Goal: Subscribe to service/newsletter

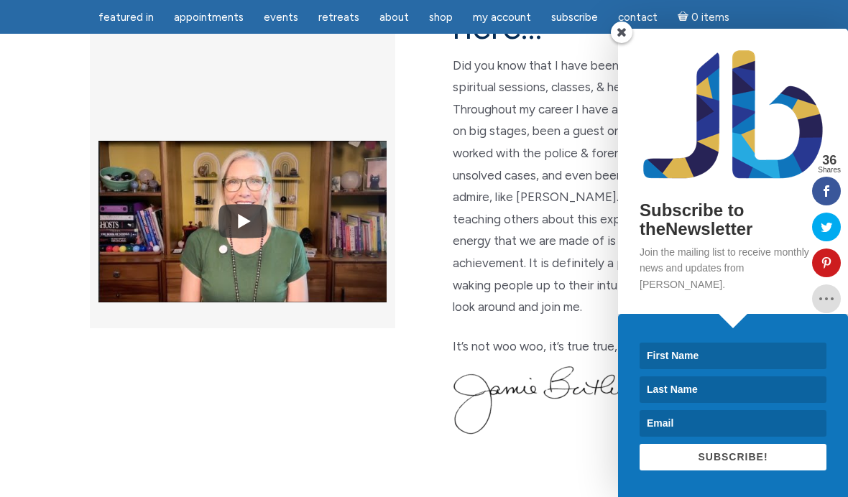
scroll to position [474, 0]
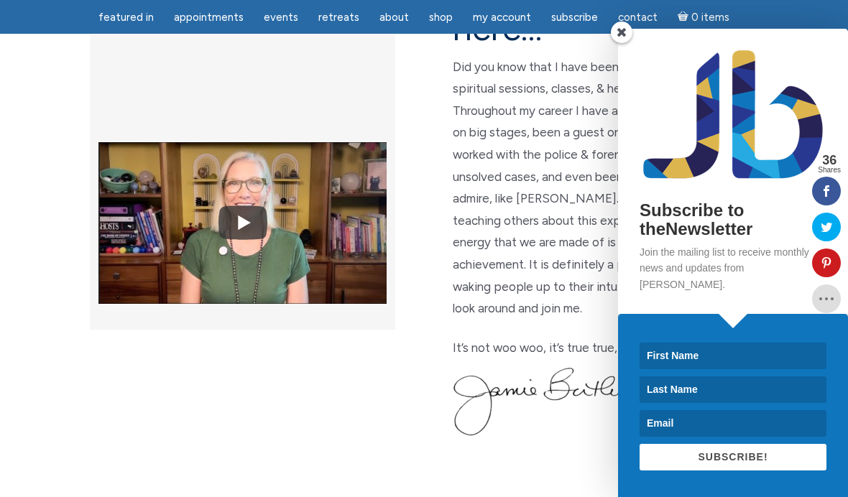
click at [653, 369] on input at bounding box center [732, 356] width 187 height 27
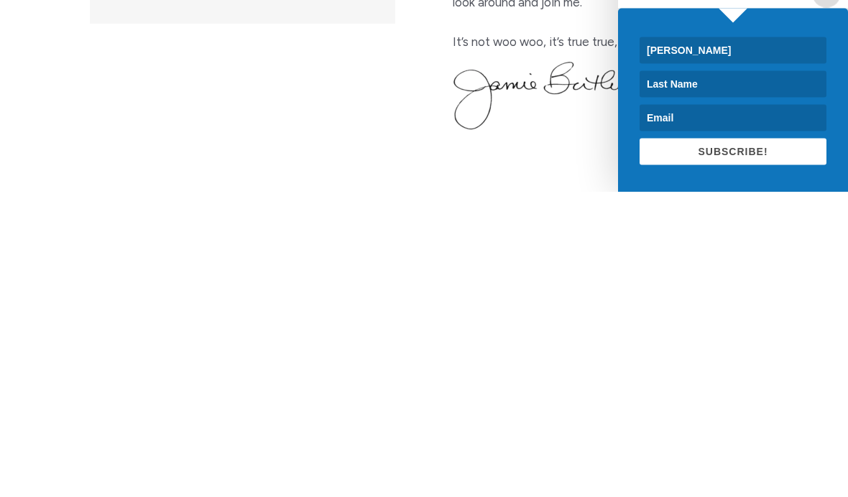
type input "[PERSON_NAME]"
click at [698, 376] on input at bounding box center [732, 389] width 187 height 27
type input "[PERSON_NAME]"
type input "[EMAIL_ADDRESS][DOMAIN_NAME]"
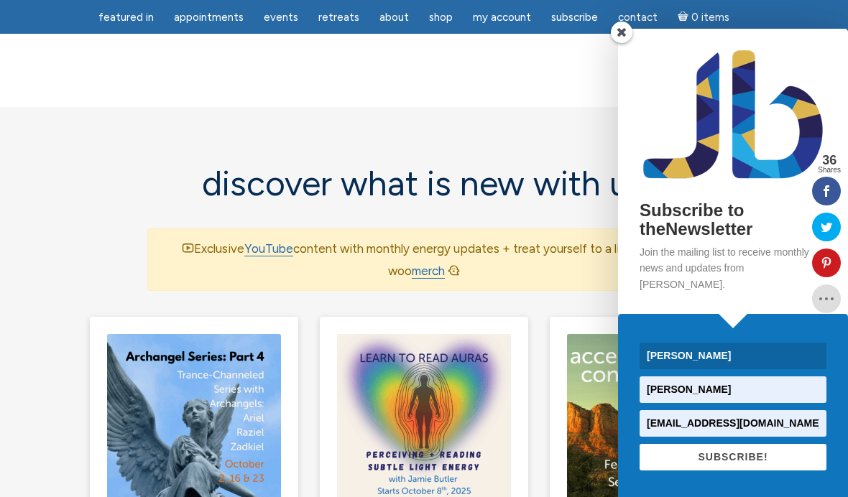
scroll to position [869, 0]
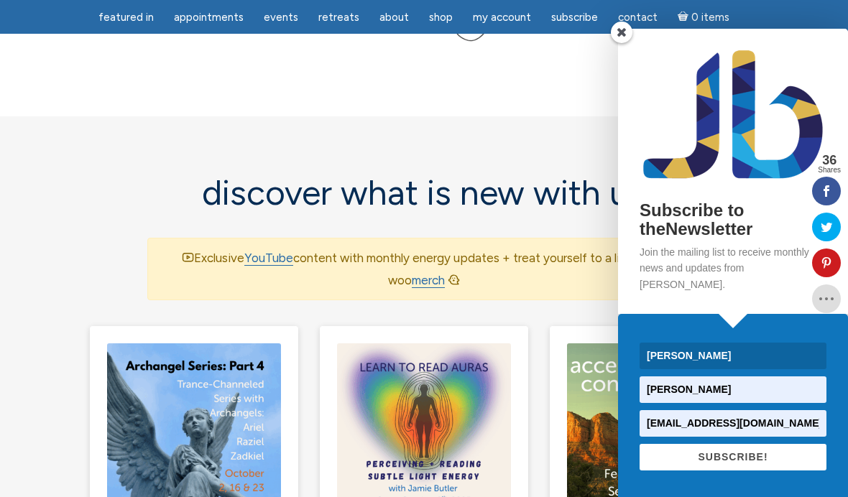
click at [740, 463] on span "SUBSCRIBE!" at bounding box center [733, 456] width 70 height 11
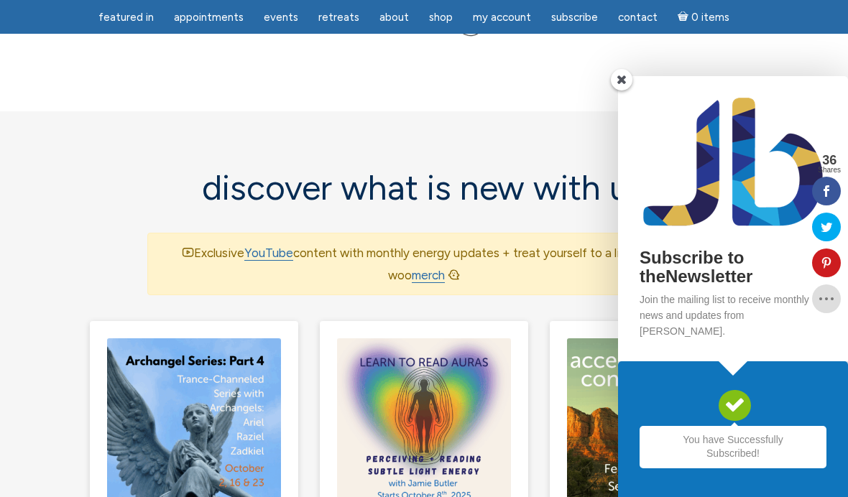
scroll to position [875, 0]
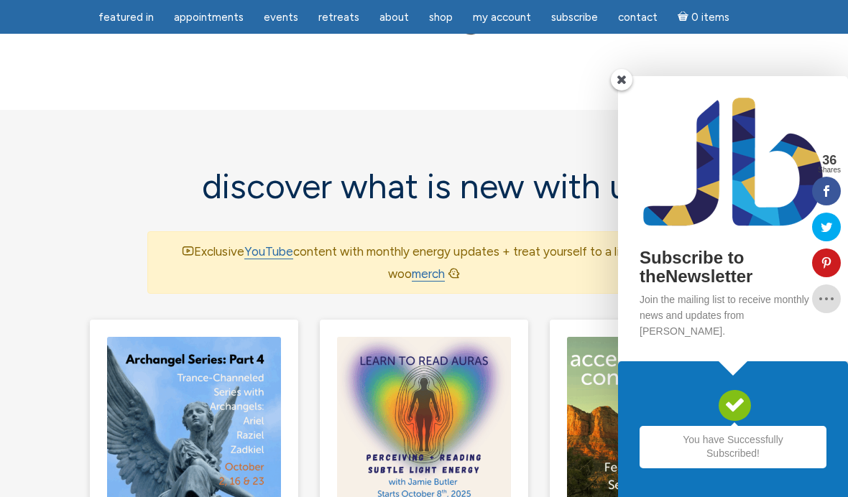
click at [621, 91] on span at bounding box center [622, 80] width 22 height 22
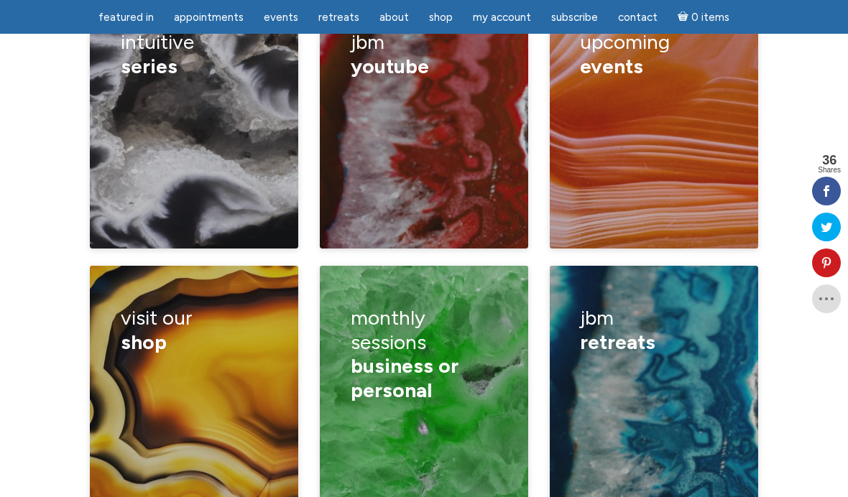
scroll to position [2156, 0]
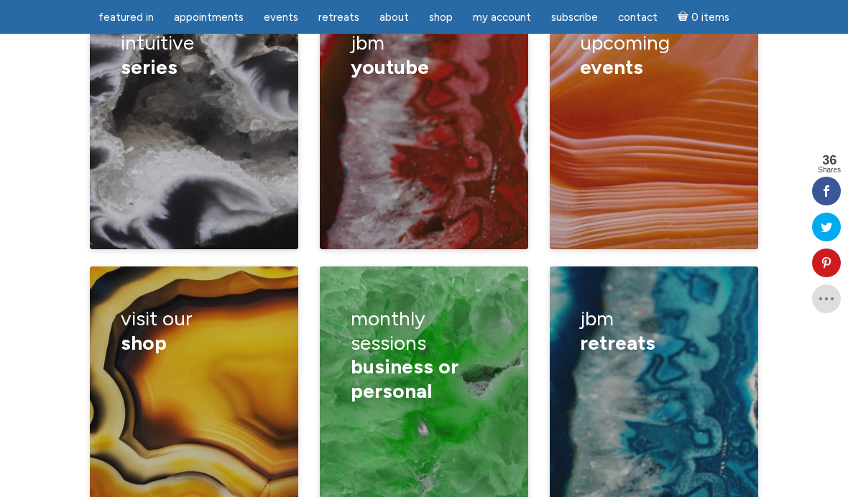
click at [672, 376] on div "African safari telepathy in [GEOGRAPHIC_DATA], NM higher consciousness in [GEOG…" at bounding box center [653, 461] width 147 height 193
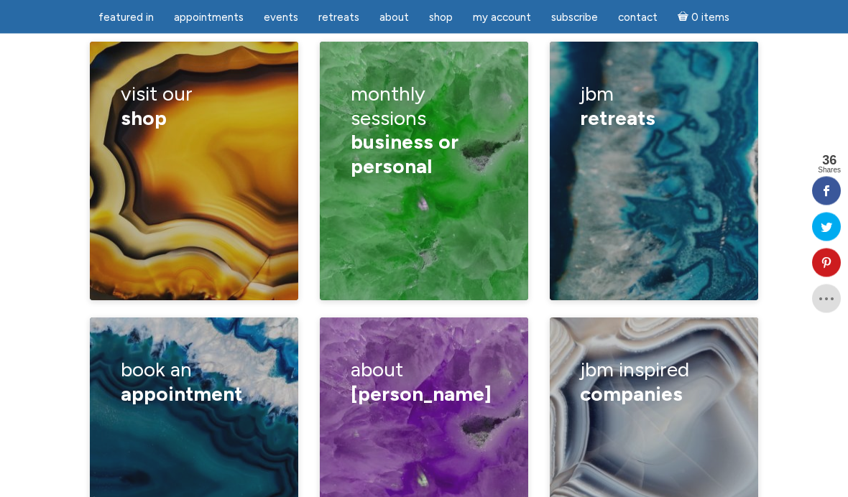
scroll to position [2380, 0]
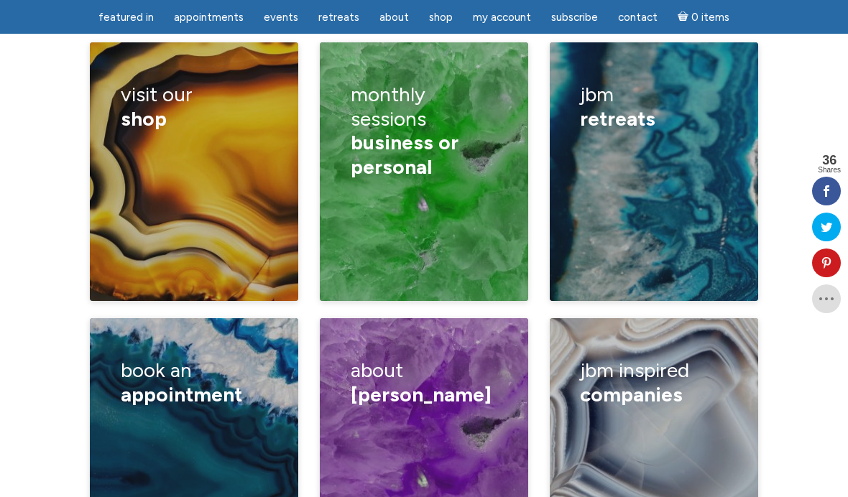
click at [142, 382] on span "appointment" at bounding box center [181, 394] width 121 height 24
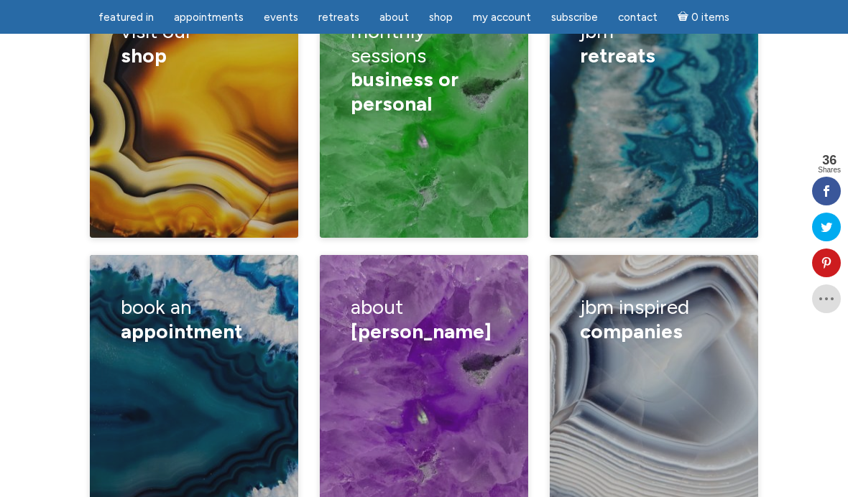
scroll to position [2439, 0]
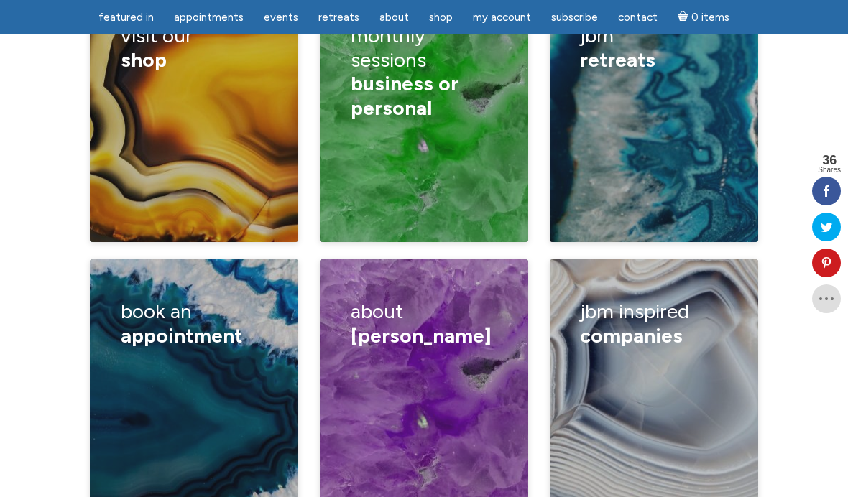
click at [149, 359] on div "Book a lecture/ private class How I read Half hour reading One hour reading Can…" at bounding box center [194, 436] width 147 height 157
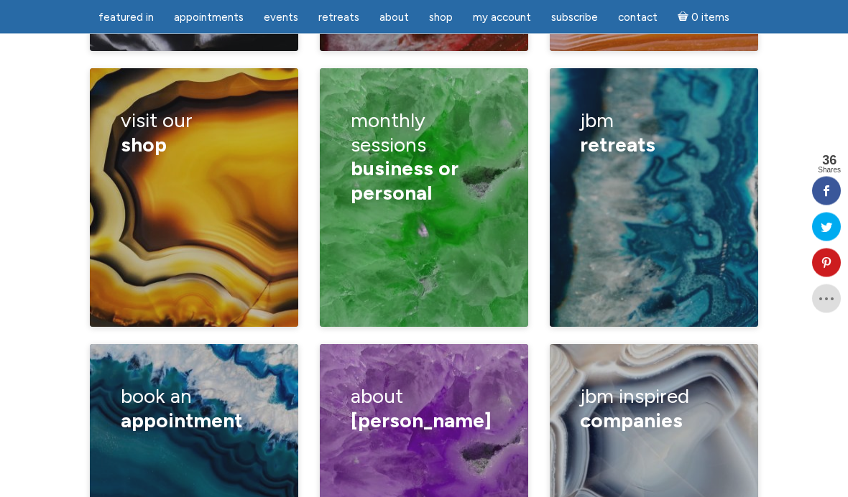
scroll to position [2278, 0]
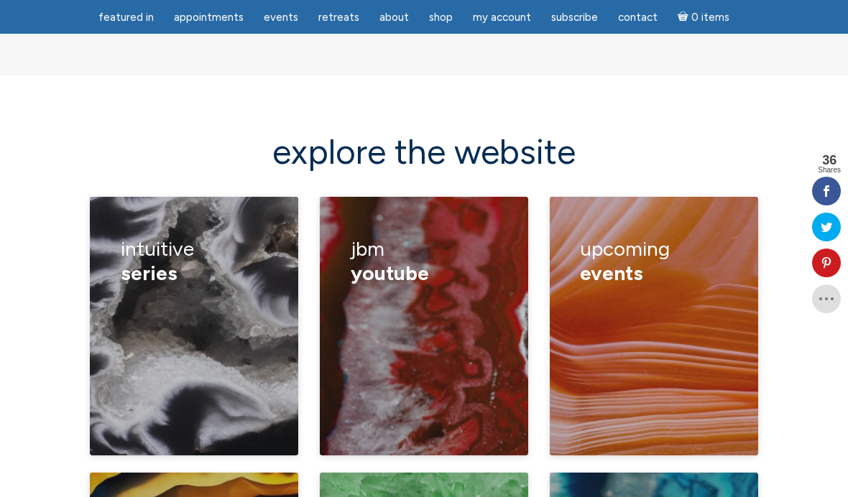
scroll to position [1949, 0]
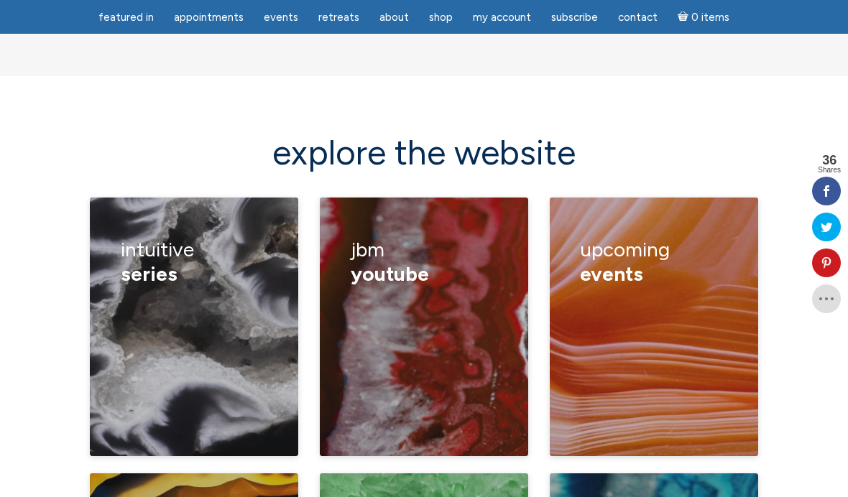
click at [126, 296] on div "compassionate communication learn to read auras [PERSON_NAME] approaching tranc…" at bounding box center [194, 404] width 147 height 216
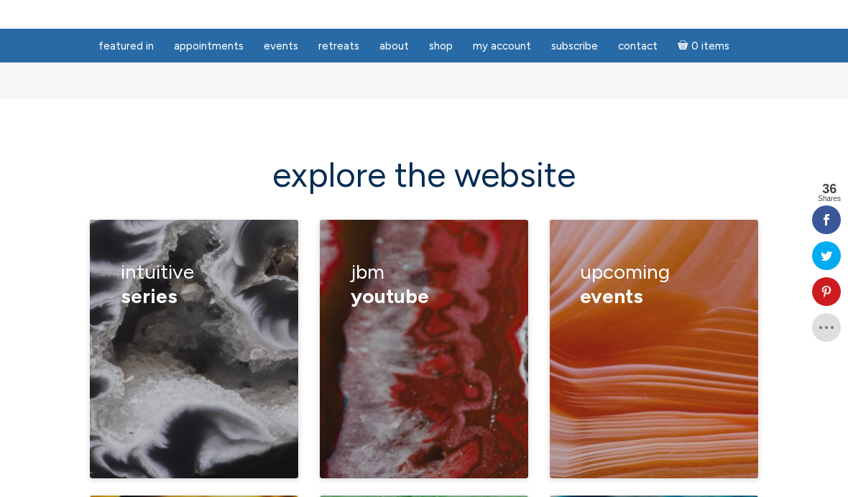
scroll to position [1927, 0]
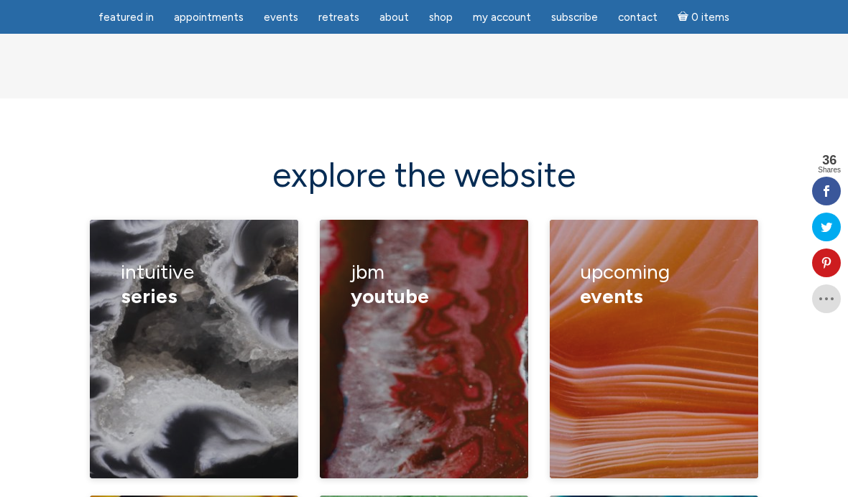
click at [118, 331] on figcaption "Intuitive series compassionate communication learn to read auras [PERSON_NAME] …" at bounding box center [194, 349] width 208 height 259
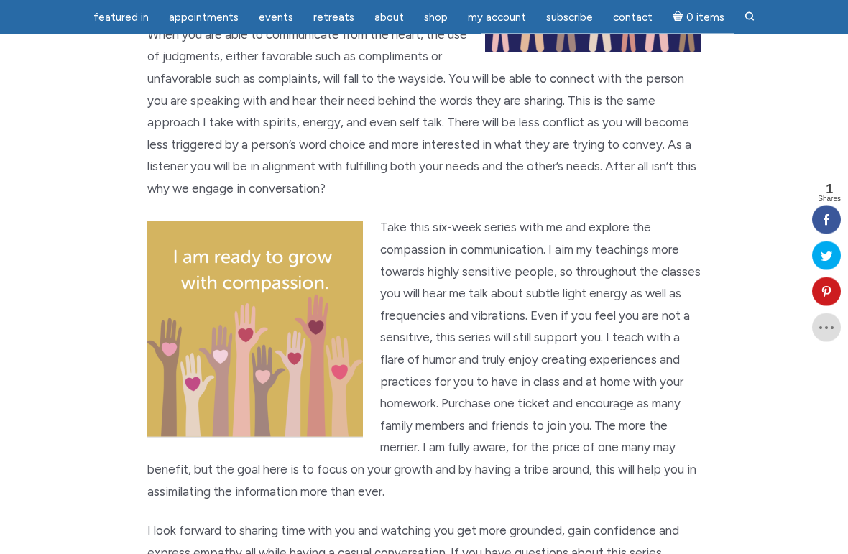
scroll to position [626, 0]
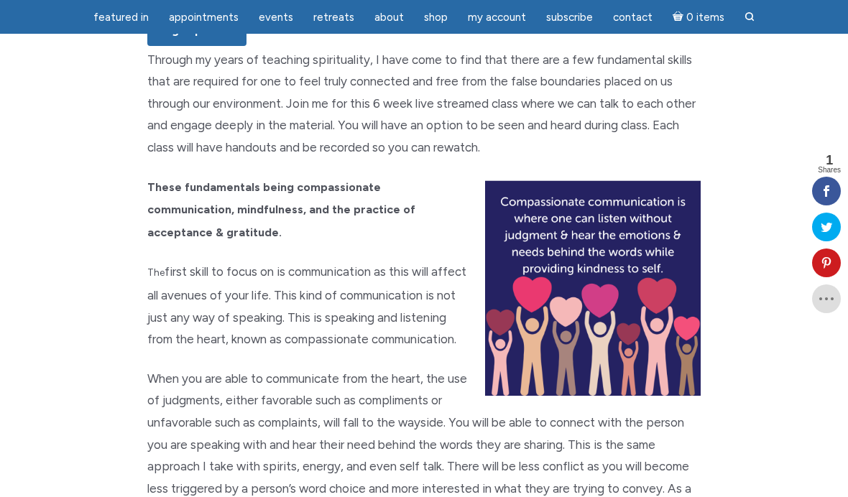
scroll to position [290, 0]
